Goal: Complete application form: Complete application form

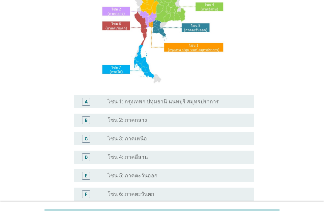
scroll to position [92, 0]
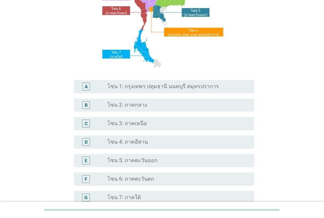
click at [127, 140] on label "โซน 4: ภาคอีสาน" at bounding box center [127, 141] width 41 height 7
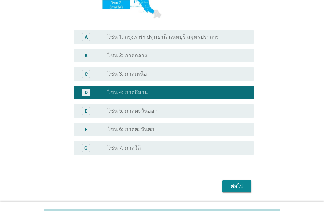
scroll to position [163, 0]
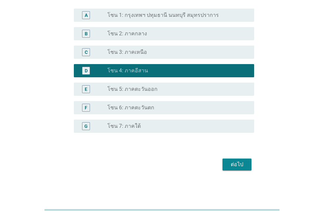
click at [228, 161] on div "ต่อไป" at bounding box center [237, 164] width 18 height 8
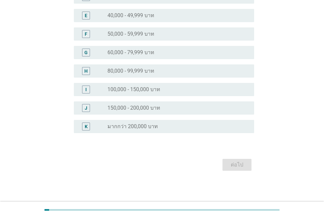
scroll to position [0, 0]
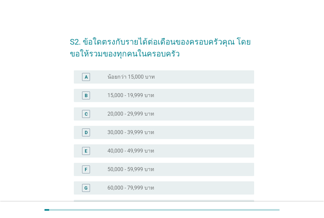
click at [139, 110] on div "radio_button_unchecked 20,000 - 29,999 บาท" at bounding box center [177, 114] width 141 height 8
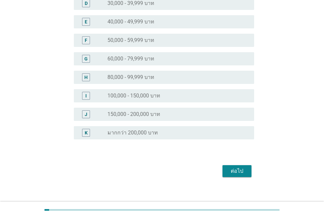
scroll to position [135, 0]
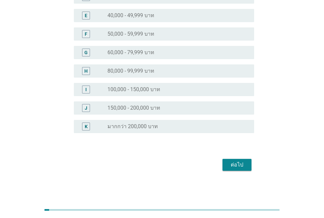
click at [237, 165] on div "ต่อไป" at bounding box center [237, 165] width 18 height 8
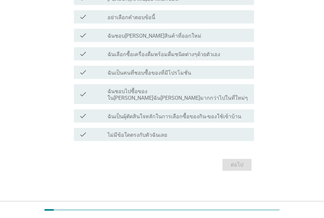
scroll to position [0, 0]
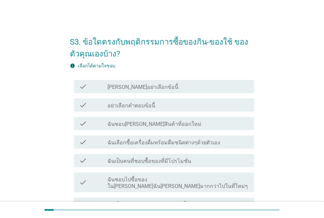
click at [169, 87] on div "check_box_outline_blank [PERSON_NAME]อย่าเลือกข้อนี้" at bounding box center [177, 86] width 141 height 8
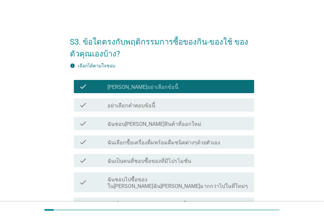
click at [169, 100] on div "check check_box_outline_blank อย่าเลือกคำตอบข้อนี้" at bounding box center [164, 104] width 180 height 13
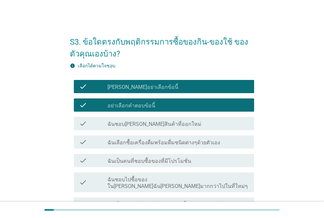
click at [175, 123] on div "check_box_outline_blank ฉันชอบ[PERSON_NAME]สินค้าที่ออกใหม่" at bounding box center [177, 123] width 141 height 8
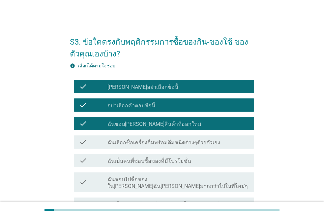
click at [177, 140] on label "ฉันเลือกซื้อเครื่องดื่มพร้อมดื่มชนิดต่างๆด้วยตัวเอง" at bounding box center [163, 142] width 113 height 7
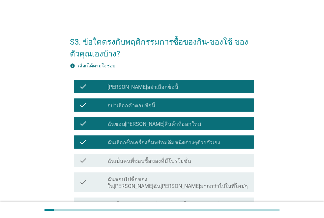
click at [177, 161] on label "ฉันเป็นคนที่ชอบซื้อของที่มีโปรโมชั่น" at bounding box center [149, 161] width 84 height 7
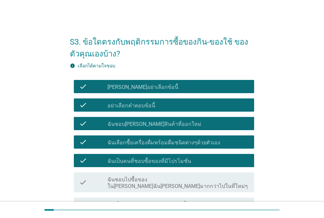
click at [123, 83] on div "check_box_outline_blank [PERSON_NAME]อย่าเลือกข้อนี้" at bounding box center [177, 86] width 141 height 8
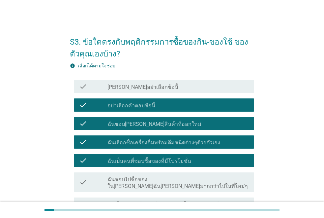
click at [123, 104] on label "อย่าเลือกคำตอบข้อนี้" at bounding box center [131, 105] width 48 height 7
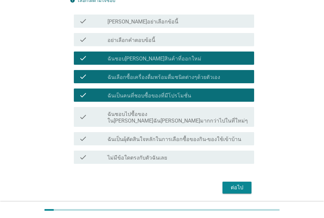
scroll to position [66, 0]
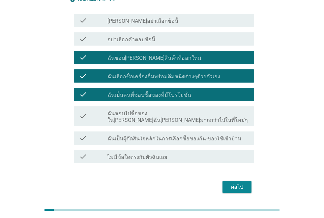
click at [239, 183] on div "ต่อไป" at bounding box center [237, 187] width 18 height 8
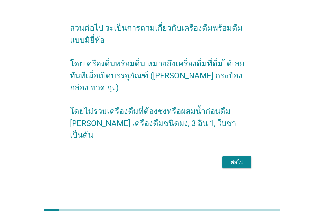
scroll to position [0, 0]
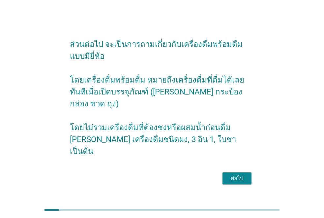
click at [239, 176] on button "ต่อไป" at bounding box center [236, 178] width 29 height 12
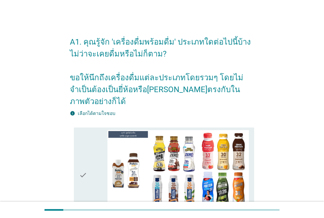
click at [239, 176] on img at bounding box center [177, 170] width 141 height 80
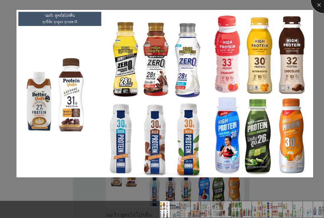
click at [319, 6] on div at bounding box center [324, 0] width 26 height 26
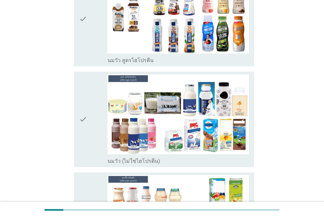
scroll to position [158, 0]
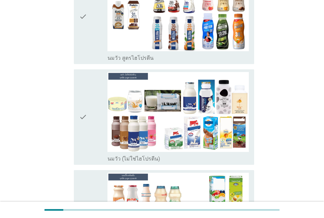
click at [88, 109] on div "check" at bounding box center [93, 117] width 28 height 90
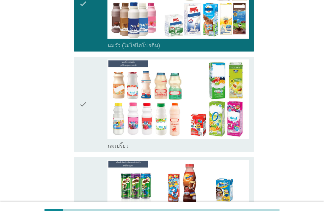
scroll to position [290, 0]
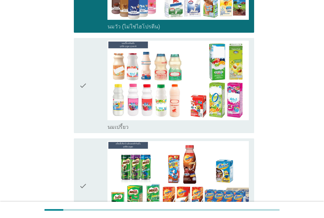
click at [81, 83] on icon "check" at bounding box center [83, 86] width 8 height 90
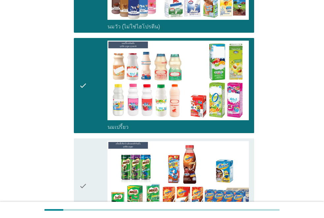
click at [93, 169] on div "check" at bounding box center [93, 186] width 28 height 90
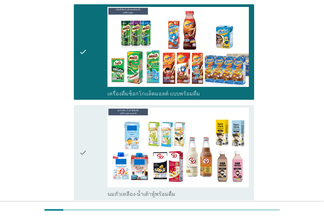
scroll to position [448, 0]
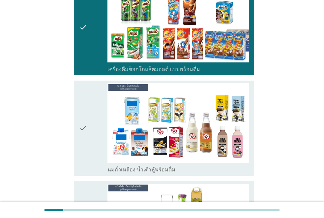
click at [87, 119] on div "check" at bounding box center [93, 128] width 28 height 90
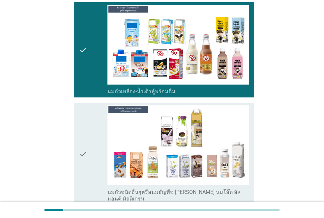
scroll to position [554, 0]
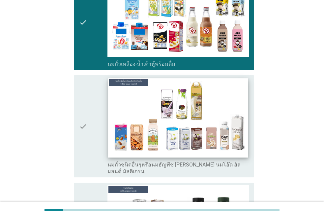
click at [180, 119] on img at bounding box center [178, 117] width 140 height 79
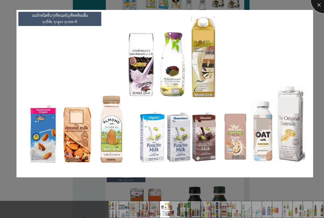
click at [317, 6] on div at bounding box center [324, 0] width 26 height 26
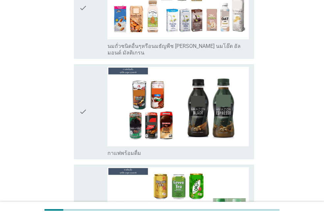
scroll to position [672, 0]
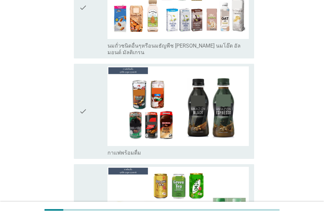
click at [105, 102] on div "check" at bounding box center [93, 111] width 28 height 90
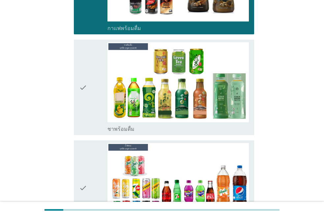
scroll to position [804, 0]
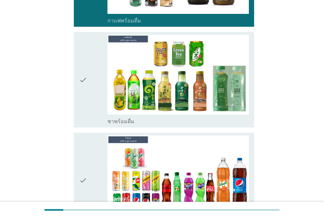
click at [97, 79] on div "check" at bounding box center [93, 80] width 28 height 90
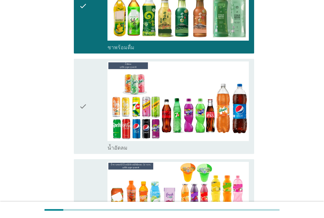
scroll to position [883, 0]
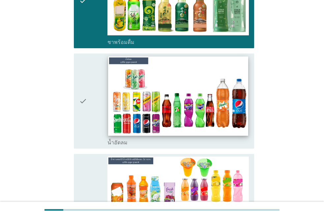
click at [108, 78] on img at bounding box center [178, 95] width 140 height 79
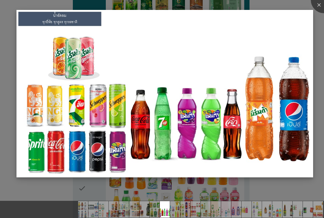
click at [210, 86] on img at bounding box center [164, 93] width 297 height 167
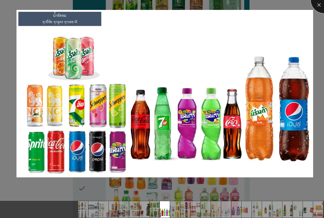
click at [316, 6] on div at bounding box center [324, 0] width 26 height 26
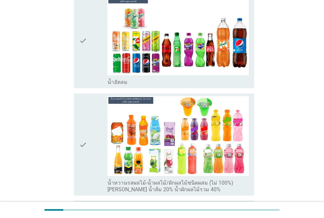
scroll to position [923, 0]
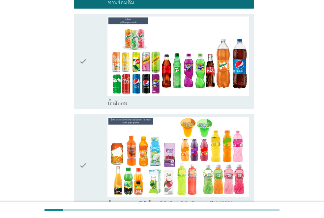
click at [80, 155] on icon "check" at bounding box center [83, 165] width 8 height 97
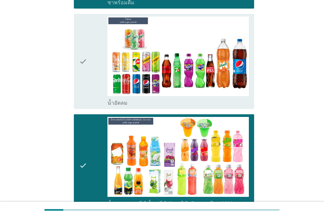
click at [76, 86] on div "check check_box_outline_blank น้ำอัดลม" at bounding box center [164, 61] width 180 height 95
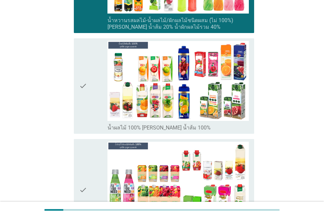
scroll to position [1108, 0]
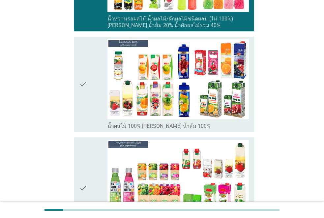
click at [84, 92] on icon "check" at bounding box center [83, 84] width 8 height 90
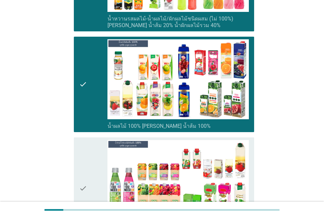
click at [49, 101] on div "A1. คุณรู้จัก 'เครื่องดื่มพร้อมดื่ม' ประเภทใดต่อไปนี้บ้าง ไม่ว่าจะเคยดื่มหรือไม…" at bounding box center [162, 209] width 292 height 2584
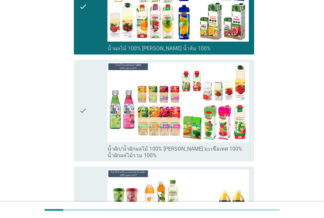
scroll to position [1200, 0]
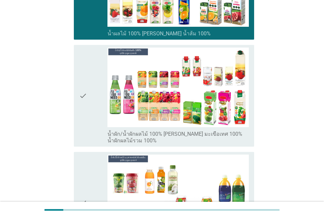
click at [82, 108] on icon "check" at bounding box center [83, 95] width 8 height 97
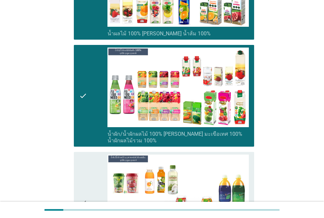
click at [51, 104] on div "A1. คุณรู้จัก 'เครื่องดื่มพร้อมดื่ม' ประเภทใดต่อไปนี้บ้าง ไม่ว่าจะเคยดื่มหรือไม…" at bounding box center [162, 116] width 292 height 2584
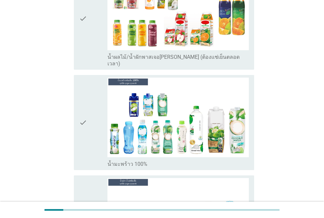
scroll to position [1384, 0]
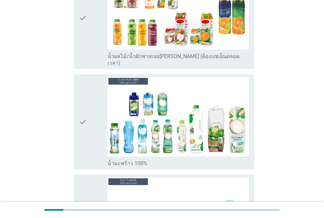
click at [80, 113] on icon "check" at bounding box center [83, 122] width 8 height 90
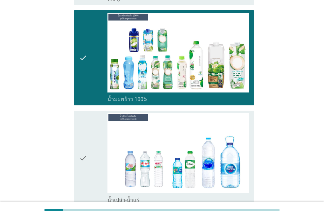
scroll to position [1477, 0]
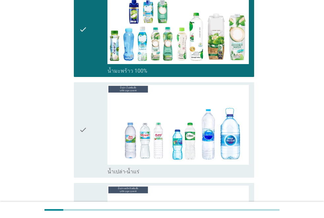
click at [80, 116] on icon "check" at bounding box center [83, 130] width 8 height 90
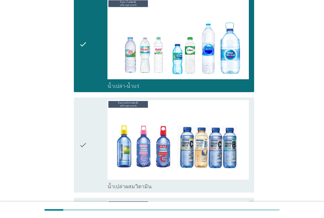
scroll to position [1595, 0]
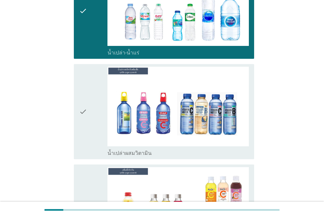
click at [82, 113] on icon "check" at bounding box center [83, 112] width 8 height 90
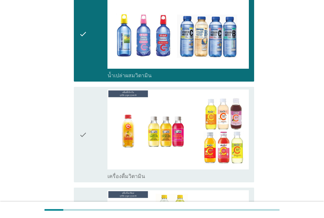
scroll to position [1688, 0]
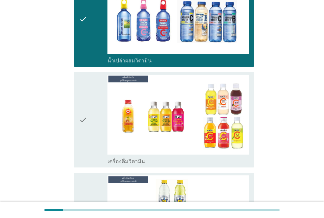
click at [75, 109] on div "check check_box_outline_blank เครื่องดื่มวิตามิน" at bounding box center [164, 119] width 180 height 95
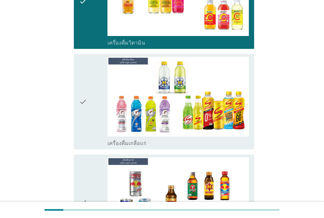
scroll to position [1806, 0]
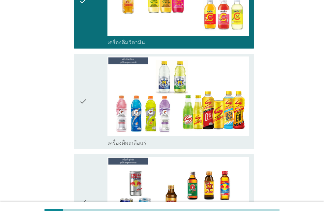
click at [88, 103] on div "check" at bounding box center [93, 101] width 28 height 90
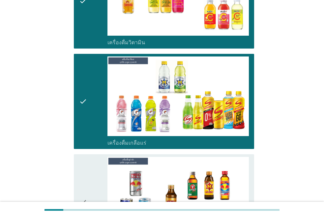
click at [78, 154] on div "check check_box_outline_blank เครื่องดื่ม[PERSON_NAME]กำลัง" at bounding box center [164, 201] width 180 height 95
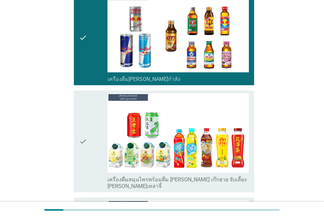
scroll to position [1978, 0]
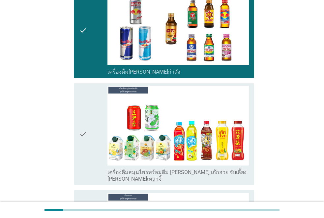
click at [84, 136] on icon "check" at bounding box center [83, 134] width 8 height 97
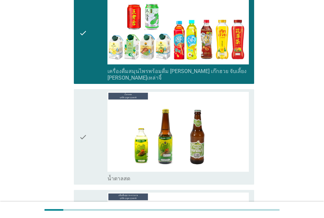
scroll to position [2083, 0]
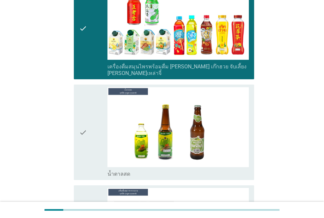
click at [80, 133] on icon "check" at bounding box center [83, 132] width 8 height 90
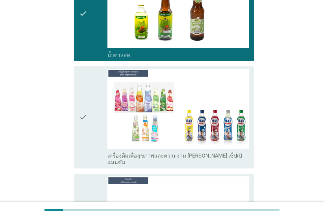
scroll to position [2215, 0]
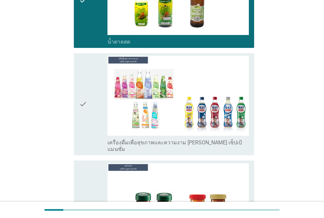
click at [78, 160] on div "check check_box_outline_blank ซุปไก่สกัด" at bounding box center [164, 207] width 180 height 95
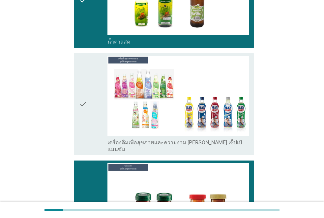
click at [78, 89] on div "check check_box_outline_blank เครื่องดื่มเพื่อสุขภาพและความงาม [PERSON_NAME] เซ…" at bounding box center [164, 104] width 180 height 102
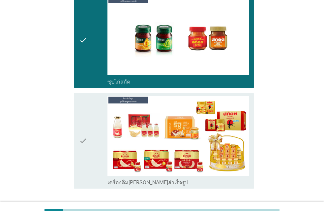
scroll to position [2386, 0]
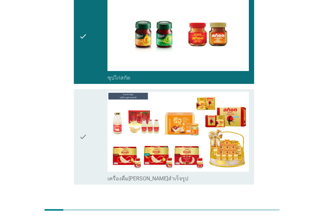
click at [76, 115] on div "check check_box_outline_blank เครื่องดื่ม[PERSON_NAME]สำเร็จรูป" at bounding box center [164, 136] width 180 height 95
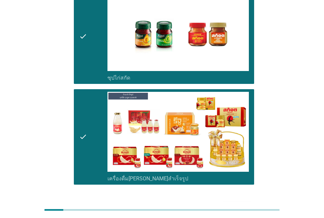
click at [233, 204] on div "ต่อไป" at bounding box center [237, 208] width 18 height 8
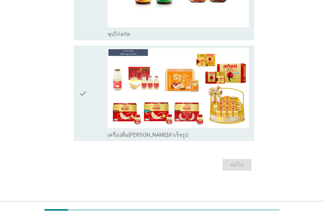
scroll to position [0, 0]
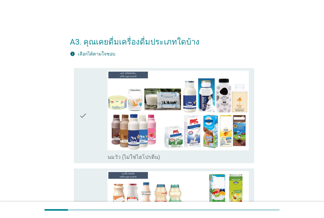
click at [85, 142] on icon "check" at bounding box center [83, 116] width 8 height 90
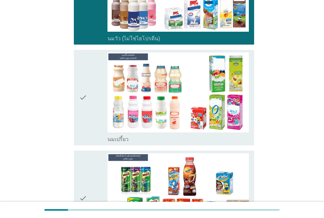
scroll to position [119, 0]
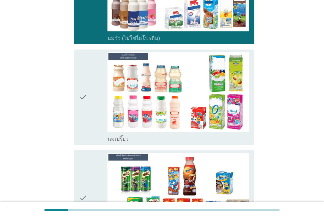
click at [81, 130] on icon "check" at bounding box center [83, 97] width 8 height 90
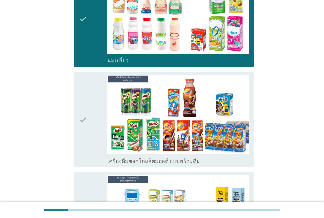
scroll to position [251, 0]
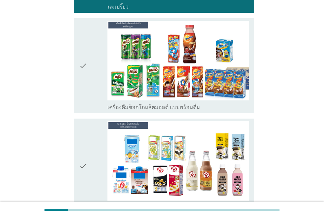
click at [75, 84] on div "check check_box_outline_blank เครื่องดื่มช็อกโกแล็ตมอลต์ แบบพร้อมดื่ม" at bounding box center [164, 65] width 180 height 95
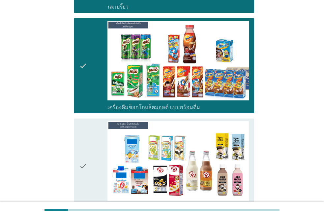
click at [75, 149] on div "check check_box_outline_blank นมถั่วเหลือง-น้ำเต้าหู้พร้อมดื่ม" at bounding box center [164, 165] width 180 height 95
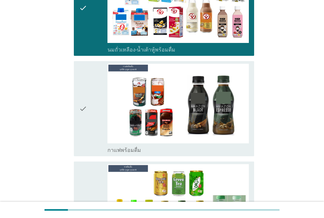
scroll to position [409, 0]
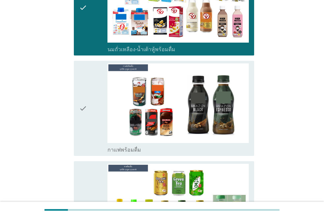
click at [78, 113] on div "check check_box_outline_blank กาแฟพร้อมดื่ม" at bounding box center [164, 108] width 180 height 95
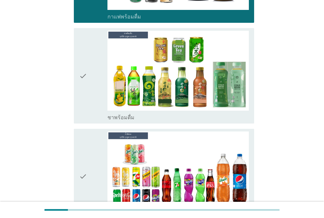
scroll to position [554, 0]
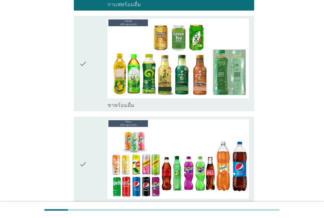
click at [79, 89] on icon "check" at bounding box center [83, 63] width 8 height 90
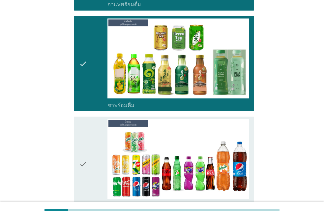
click at [77, 137] on div "check check_box_outline_blank น้ำอัดลม" at bounding box center [164, 163] width 180 height 95
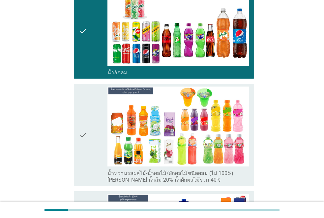
scroll to position [699, 0]
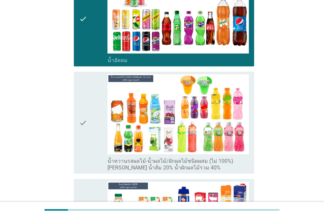
click at [79, 149] on icon "check" at bounding box center [83, 122] width 8 height 97
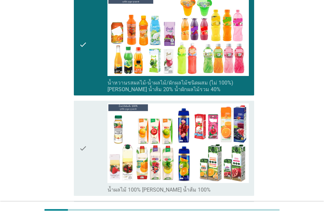
scroll to position [831, 0]
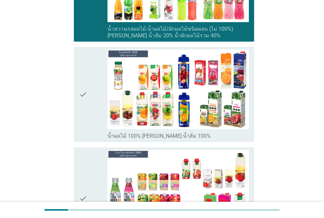
click at [77, 128] on div "check check_box_outline_blank น้ำผลไม้ 100% [PERSON_NAME] น้ำส้ม 100%" at bounding box center [164, 94] width 180 height 95
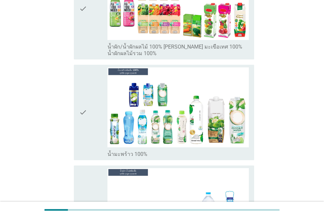
scroll to position [1042, 0]
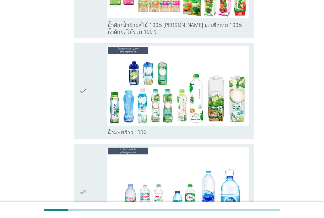
click at [78, 112] on div "check check_box_outline_blank น้ำมะพร้าว 100%" at bounding box center [164, 90] width 180 height 95
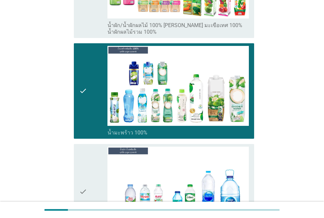
click at [79, 180] on icon "check" at bounding box center [83, 191] width 8 height 90
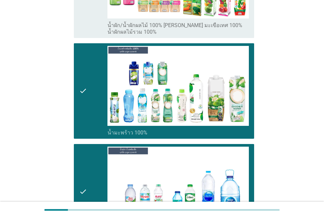
click at [77, 105] on div "check check_box_outline_blank น้ำมะพร้าว 100%" at bounding box center [164, 90] width 180 height 95
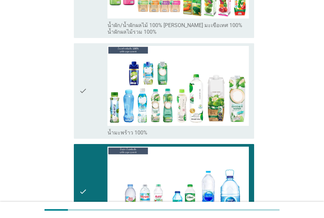
click at [53, 99] on div "A3. คุณเคยดื่มเครื่องดื่มประเภทใดบ้าง info เลือกได้ตามใจชอบ check check_box_out…" at bounding box center [162, 87] width 292 height 2210
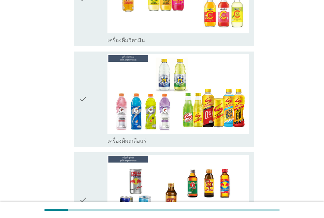
scroll to position [1437, 0]
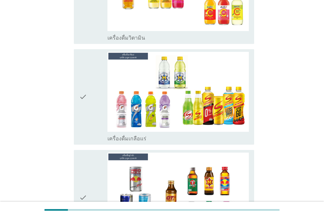
click at [81, 115] on icon "check" at bounding box center [83, 97] width 8 height 90
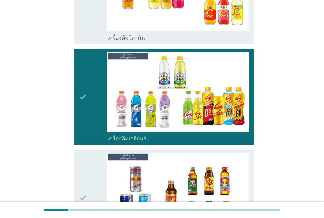
click at [81, 170] on icon "check" at bounding box center [83, 197] width 8 height 90
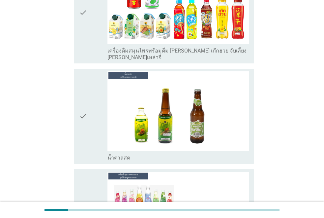
scroll to position [1754, 0]
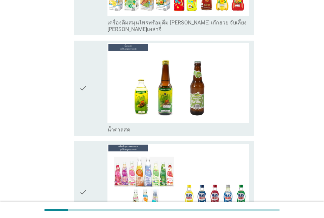
click at [80, 102] on icon "check" at bounding box center [83, 88] width 8 height 90
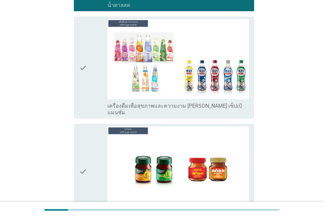
scroll to position [1885, 0]
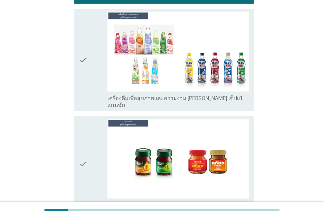
click at [77, 157] on div "check check_box_outline_blank ซุปไก่สกัด" at bounding box center [164, 163] width 180 height 95
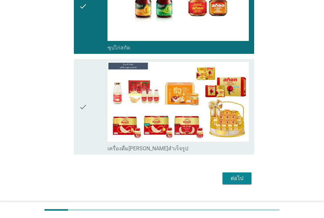
scroll to position [2043, 0]
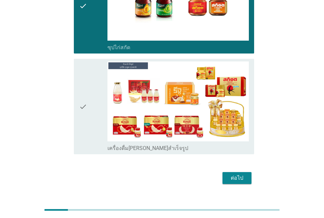
click at [231, 172] on button "ต่อไป" at bounding box center [236, 178] width 29 height 12
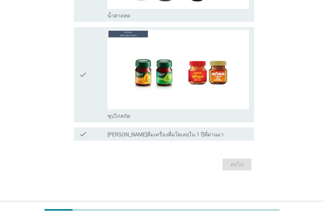
scroll to position [0, 0]
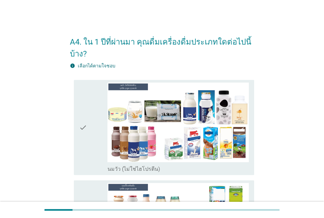
click at [85, 129] on icon "check" at bounding box center [83, 127] width 8 height 90
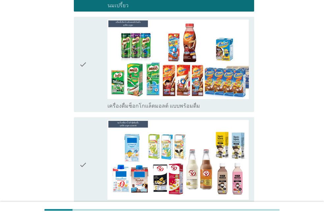
scroll to position [277, 0]
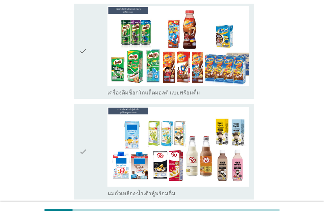
click at [83, 156] on icon "check" at bounding box center [83, 151] width 8 height 90
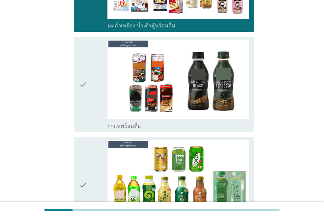
scroll to position [448, 0]
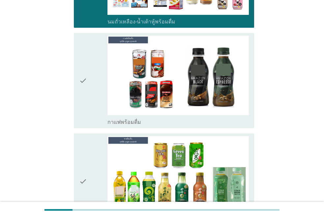
click at [77, 91] on div "check check_box_outline_blank กาแฟพร้อมดื่ม" at bounding box center [164, 80] width 180 height 95
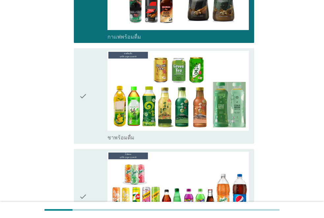
scroll to position [554, 0]
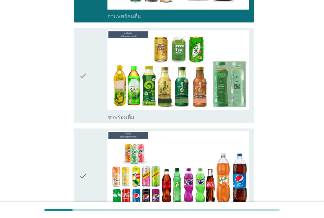
click at [88, 102] on div "check" at bounding box center [93, 75] width 28 height 90
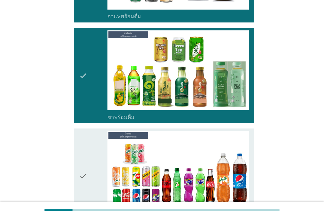
click at [88, 168] on div "check" at bounding box center [93, 176] width 28 height 90
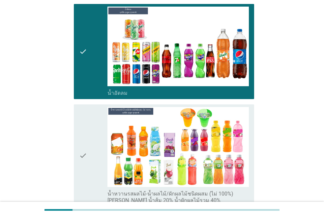
scroll to position [686, 0]
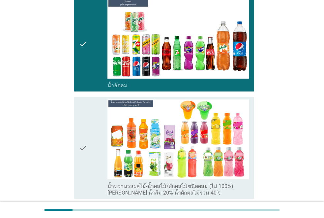
click at [80, 156] on icon "check" at bounding box center [83, 147] width 8 height 97
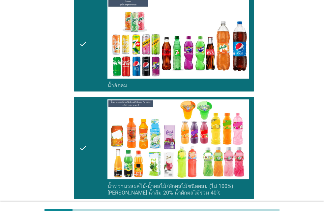
click at [46, 131] on div "A4. ใน 1 ปีที่ผ่านมา คุณดื่มเครื่องดื่มประเภทใดต่อไปนี้บ้าง? info เลือกได้ตามใจ…" at bounding box center [162, 97] width 292 height 1518
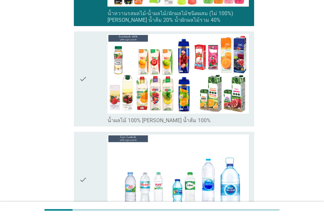
scroll to position [870, 0]
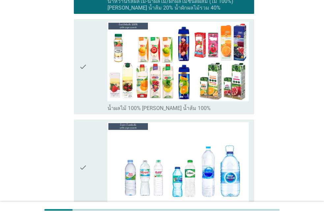
click at [83, 161] on icon "check" at bounding box center [83, 167] width 8 height 90
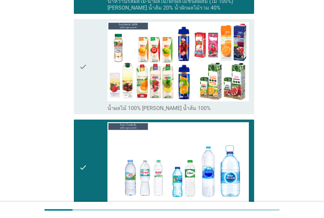
click at [83, 68] on icon "check" at bounding box center [83, 67] width 8 height 90
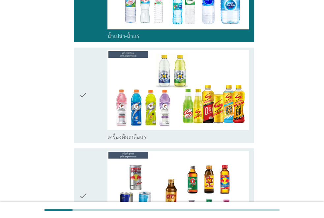
scroll to position [1055, 0]
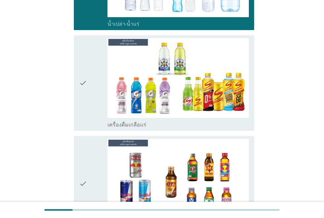
click at [80, 95] on icon "check" at bounding box center [83, 83] width 8 height 90
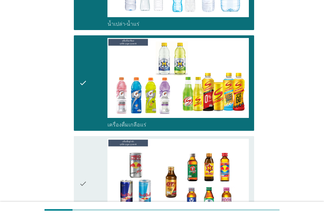
click at [78, 156] on div "check check_box เครื่องดื่ม[PERSON_NAME]กำลัง" at bounding box center [164, 183] width 180 height 95
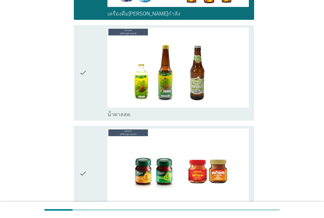
scroll to position [1279, 0]
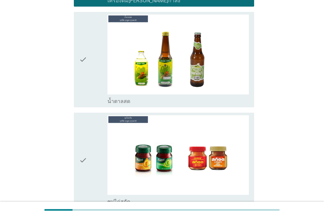
click at [85, 165] on icon "check" at bounding box center [83, 160] width 8 height 90
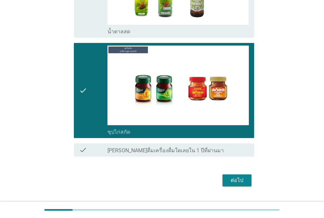
scroll to position [1364, 0]
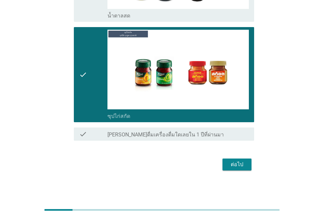
click at [229, 162] on div "ต่อไป" at bounding box center [237, 164] width 18 height 8
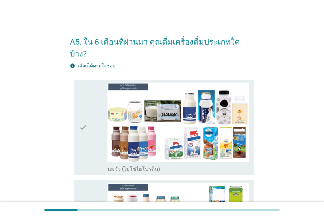
click at [79, 121] on icon "check" at bounding box center [83, 127] width 8 height 90
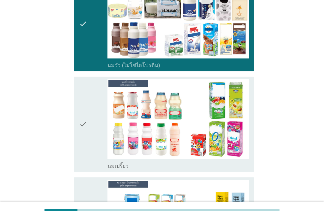
scroll to position [105, 0]
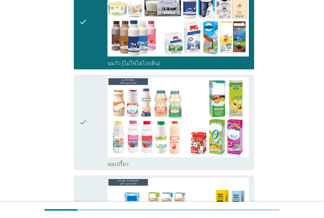
click at [84, 121] on icon "check" at bounding box center [83, 122] width 8 height 90
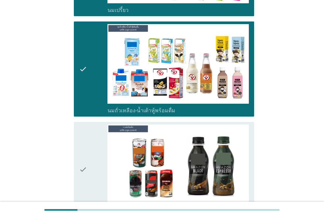
scroll to position [330, 0]
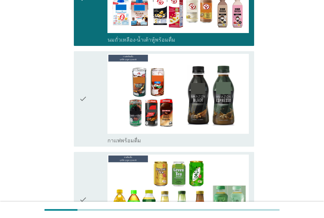
click at [87, 100] on icon "check" at bounding box center [83, 99] width 8 height 90
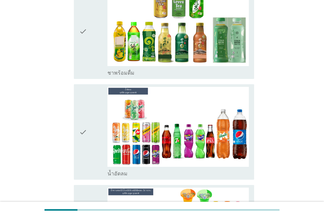
scroll to position [501, 0]
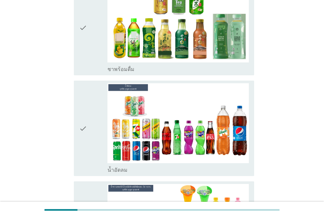
click at [83, 127] on icon "check" at bounding box center [83, 128] width 8 height 90
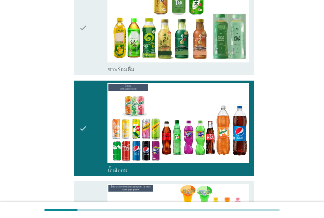
click at [42, 119] on div "A5. ใน 6 เดือนที่ผ่านมา คุณดื่มเครื่องดื่มประเภทใดบ้าง? info เลือกได้ตามใจชอบ c…" at bounding box center [162, 181] width 292 height 1317
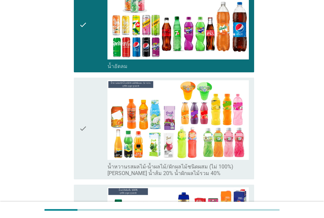
scroll to position [607, 0]
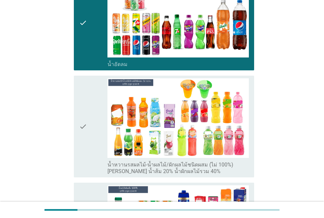
click at [82, 128] on icon "check" at bounding box center [83, 126] width 8 height 97
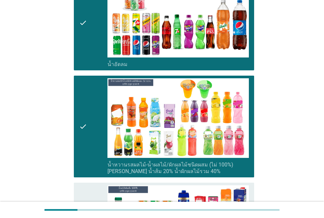
click at [42, 125] on div "A5. ใน 6 เดือนที่ผ่านมา คุณดื่มเครื่องดื่มประเภทใดบ้าง? info เลือกได้ตามใจชอบ c…" at bounding box center [162, 76] width 292 height 1317
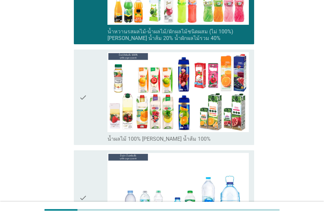
scroll to position [752, 0]
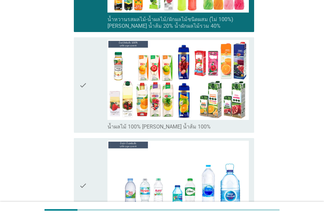
click at [79, 165] on icon "check" at bounding box center [83, 185] width 8 height 90
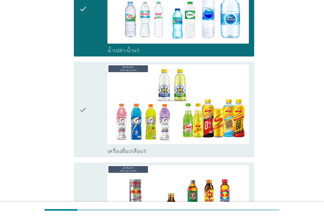
scroll to position [949, 0]
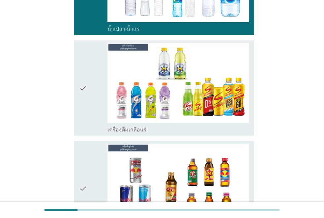
click at [78, 103] on div "check check_box เครื่องดื่มเกลือแร่" at bounding box center [164, 87] width 180 height 95
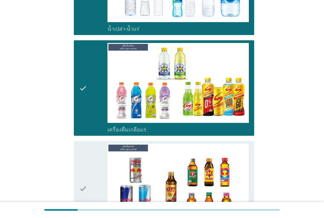
click at [82, 165] on icon "check" at bounding box center [83, 188] width 8 height 90
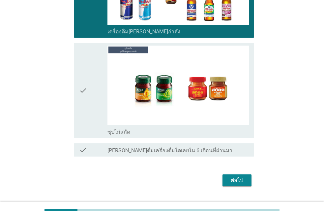
scroll to position [1152, 0]
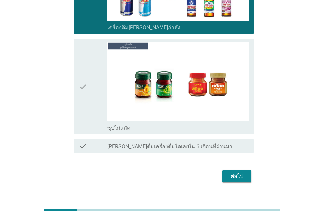
click at [82, 78] on icon "check" at bounding box center [83, 87] width 8 height 90
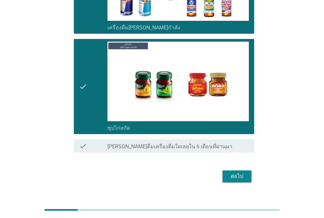
click at [233, 170] on button "ต่อไป" at bounding box center [236, 176] width 29 height 12
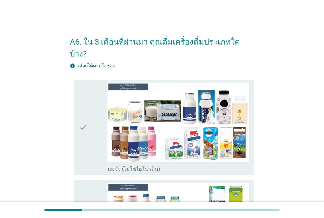
click at [81, 123] on icon "check" at bounding box center [83, 127] width 8 height 90
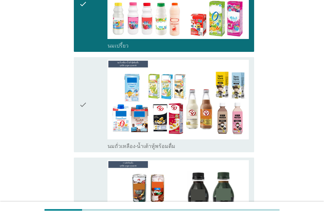
scroll to position [224, 0]
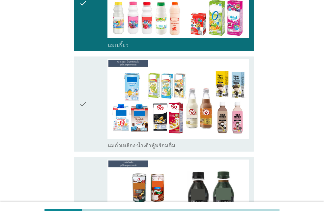
click at [81, 107] on icon "check" at bounding box center [83, 104] width 8 height 90
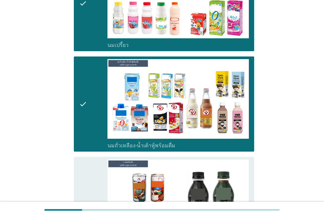
click at [81, 168] on icon "check" at bounding box center [83, 204] width 8 height 90
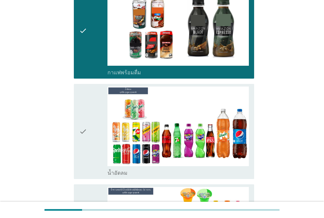
scroll to position [435, 0]
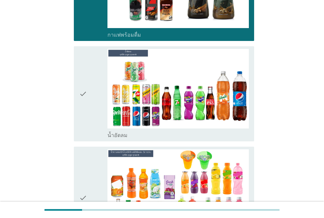
click at [82, 109] on icon "check" at bounding box center [83, 94] width 8 height 90
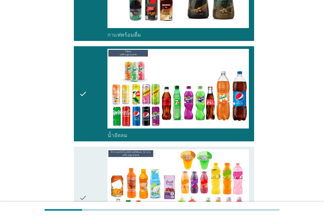
click at [36, 124] on div "A6. ใน 3 เดือนที่ผ่านมา คุณดื่มเครื่องดื่มประเภทใดบ้าง? info เลือกได้ตามใจชอบ c…" at bounding box center [162, 147] width 292 height 1116
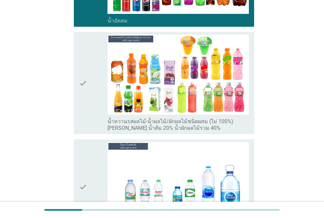
scroll to position [554, 0]
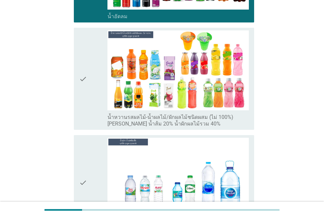
click at [78, 69] on div "check check_box น้ำหวานรสผลไม้-น้ำผลไม้/ผักผลไม้ชนิดผสม (ไม่ 100%) [PERSON_NAME…" at bounding box center [164, 79] width 180 height 102
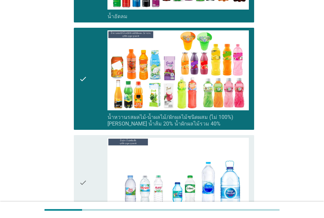
click at [86, 157] on icon "check" at bounding box center [83, 182] width 8 height 90
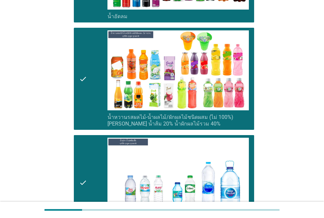
click at [40, 139] on div "A6. ใน 3 เดือนที่ผ่านมา คุณดื่มเครื่องดื่มประเภทใดบ้าง? info เลือกได้ตามใจชอบ c…" at bounding box center [162, 28] width 292 height 1116
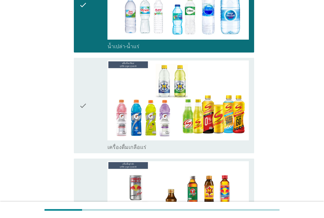
scroll to position [738, 0]
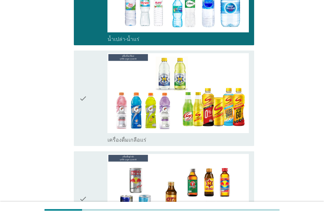
click at [75, 104] on div "check check_box เครื่องดื่มเกลือแร่" at bounding box center [164, 97] width 180 height 95
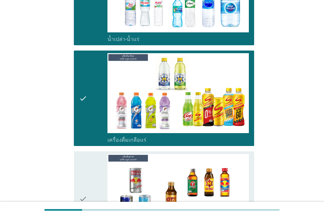
click at [82, 166] on icon "check" at bounding box center [83, 199] width 8 height 90
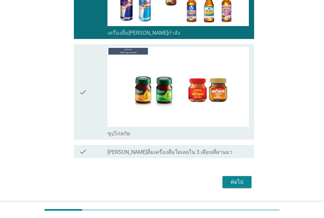
scroll to position [949, 0]
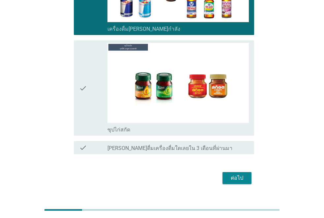
click at [88, 90] on div "check" at bounding box center [93, 88] width 28 height 90
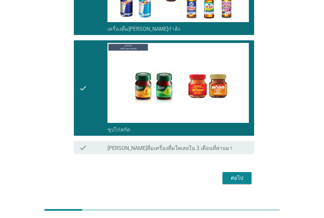
click at [229, 174] on div "ต่อไป" at bounding box center [237, 178] width 18 height 8
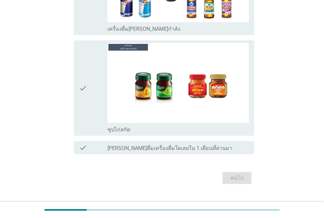
scroll to position [0, 0]
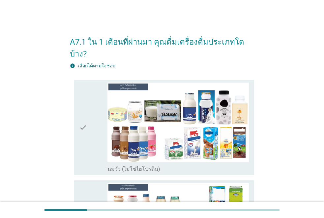
click at [79, 114] on icon "check" at bounding box center [83, 127] width 8 height 90
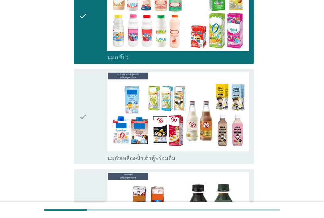
scroll to position [224, 0]
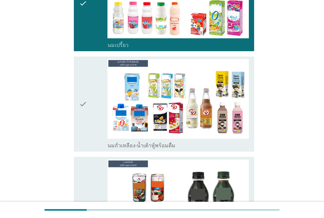
click at [86, 100] on icon "check" at bounding box center [83, 104] width 8 height 90
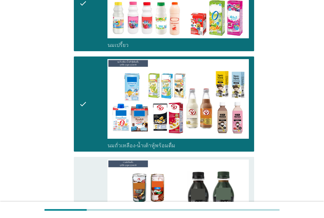
click at [90, 176] on div "check" at bounding box center [93, 204] width 28 height 90
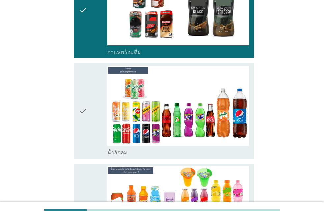
scroll to position [422, 0]
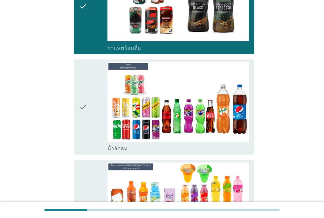
click at [82, 104] on icon "check" at bounding box center [83, 107] width 8 height 90
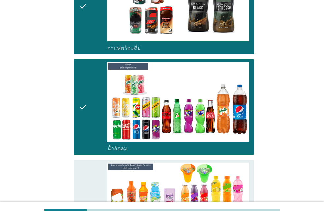
click at [83, 180] on icon "check" at bounding box center [83, 210] width 8 height 97
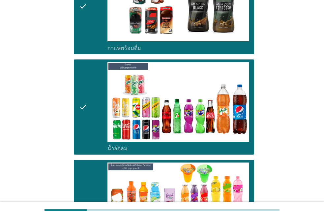
click at [48, 143] on div "A7.1 ใน 1 เดือนที่ผ่านมา คุณดื่มเครื่องดื่มประเภทใดบ้าง? info เลือกได้ตามใจชอบ …" at bounding box center [162, 160] width 292 height 1116
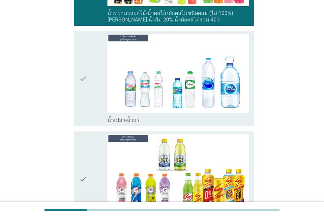
scroll to position [659, 0]
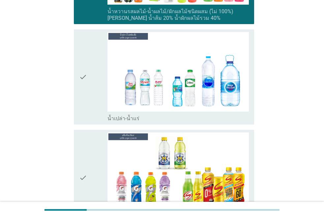
click at [87, 80] on div "check" at bounding box center [93, 77] width 28 height 90
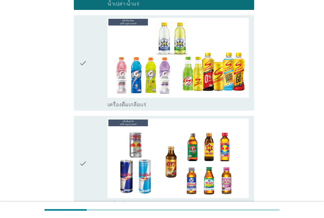
scroll to position [778, 0]
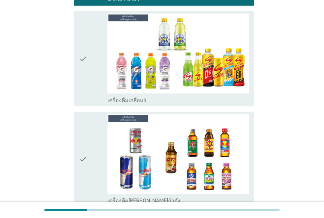
click at [86, 49] on icon "check" at bounding box center [83, 59] width 8 height 90
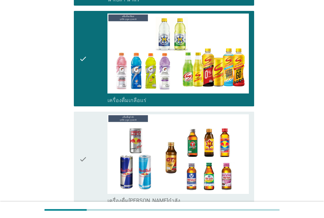
click at [83, 147] on icon "check" at bounding box center [83, 159] width 8 height 90
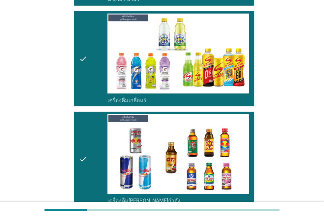
scroll to position [951, 0]
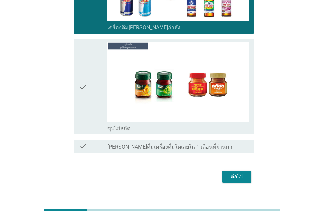
click at [232, 172] on div "ต่อไป" at bounding box center [237, 176] width 18 height 8
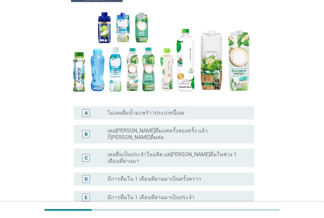
scroll to position [105, 0]
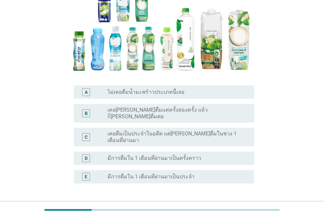
click at [151, 109] on label "เคย[PERSON_NAME]ดื่มแค่ครั้งสองครั้ง แล้วก็[PERSON_NAME]ดื่มต่อ" at bounding box center [175, 112] width 136 height 13
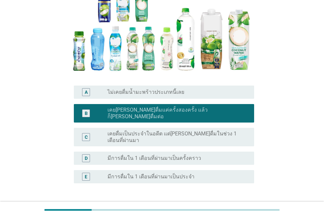
scroll to position [145, 0]
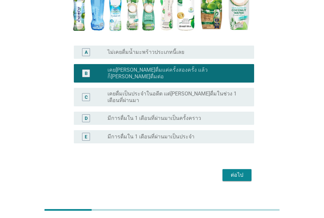
click at [229, 171] on div "ต่อไป" at bounding box center [237, 175] width 18 height 8
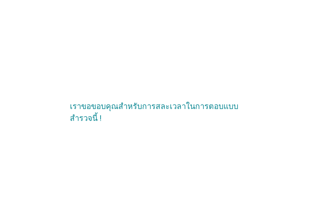
scroll to position [0, 0]
